Goal: Task Accomplishment & Management: Manage account settings

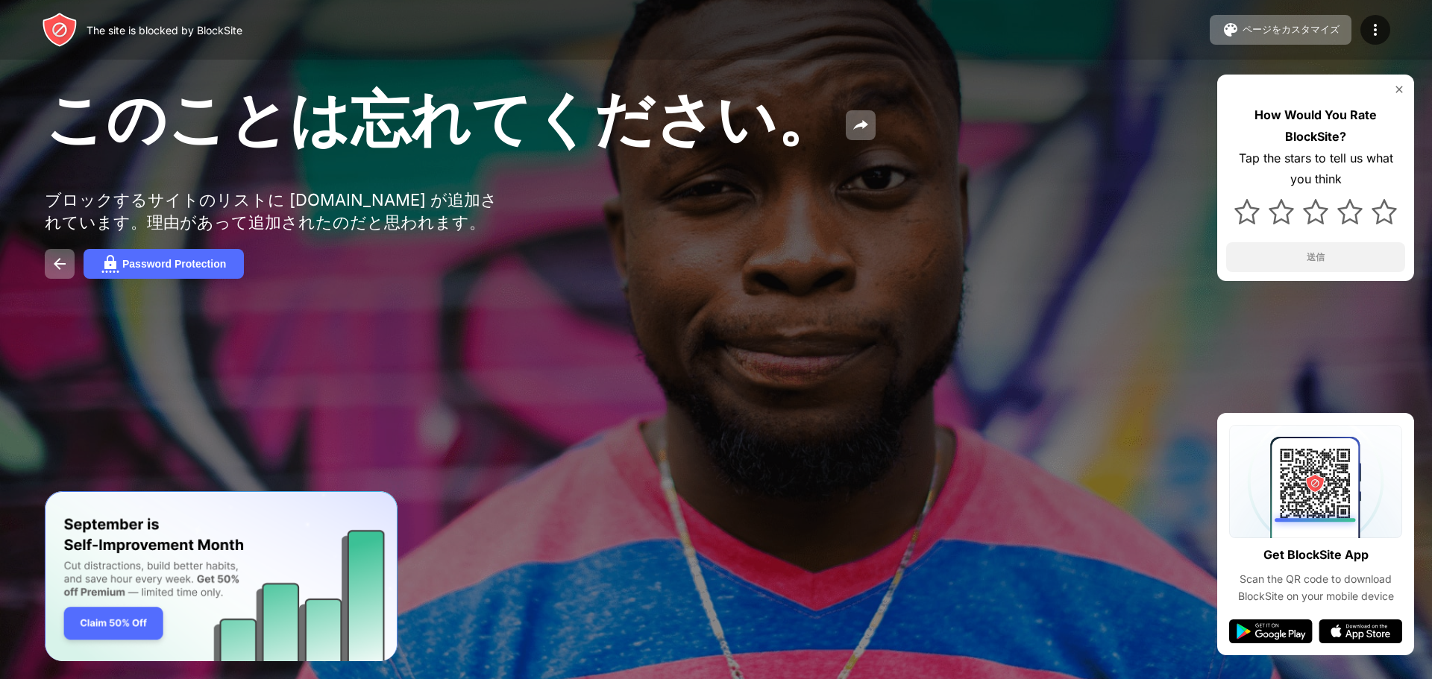
click at [521, 58] on div "The site is blocked by BlockSite ページをカスタマイズ ブロックリストの編集 リダイレクト ブロックページのカスタマイズ Up…" at bounding box center [716, 30] width 1432 height 60
